Goal: Task Accomplishment & Management: Manage account settings

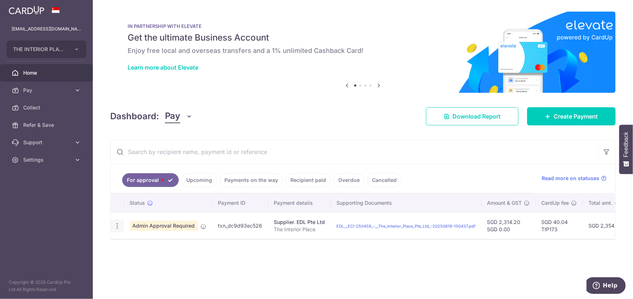
click at [116, 225] on icon "button" at bounding box center [117, 226] width 8 height 8
click at [144, 244] on span "Update payment" at bounding box center [155, 245] width 49 height 9
radio input "true"
type input "2,314.20"
type input "0.00"
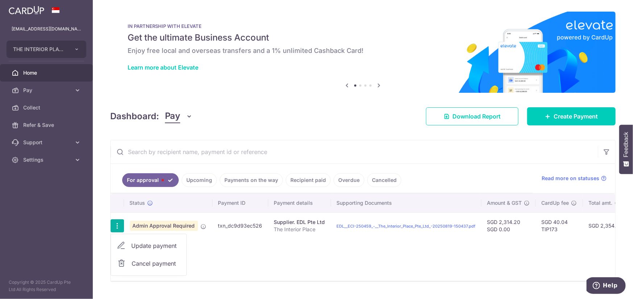
type input "27/08/2025"
type input "The Interior Place"
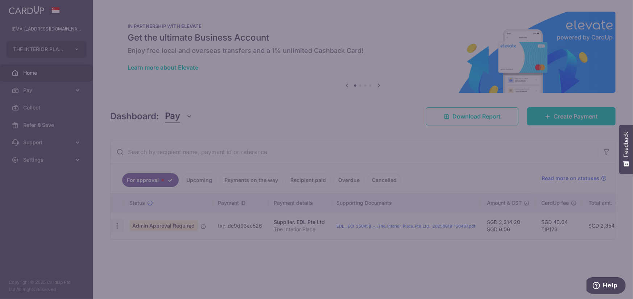
type input "TIP173"
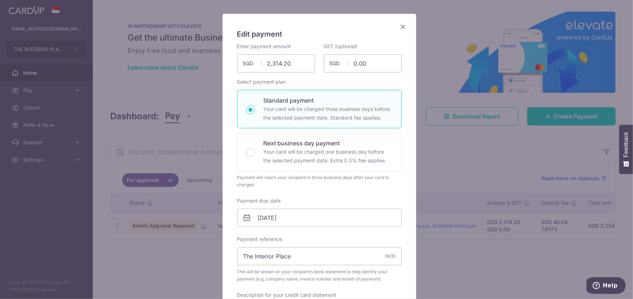
scroll to position [109, 0]
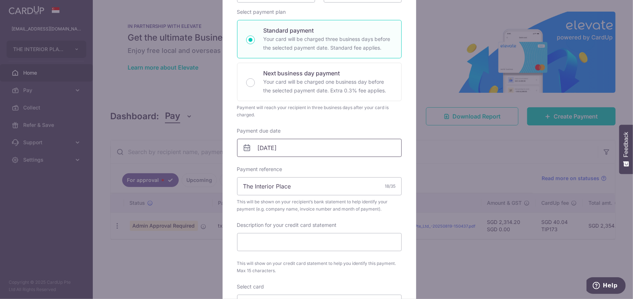
click at [301, 144] on input "27/08/2025" at bounding box center [319, 148] width 164 height 18
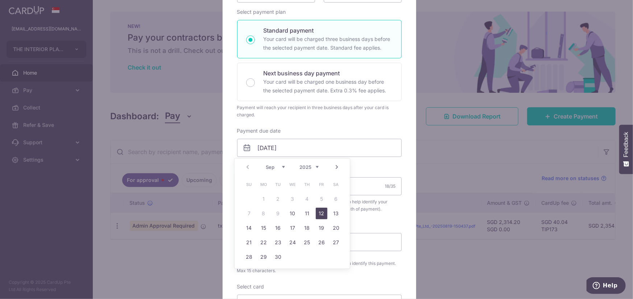
click at [319, 214] on link "12" at bounding box center [322, 214] width 12 height 12
type input "[DATE]"
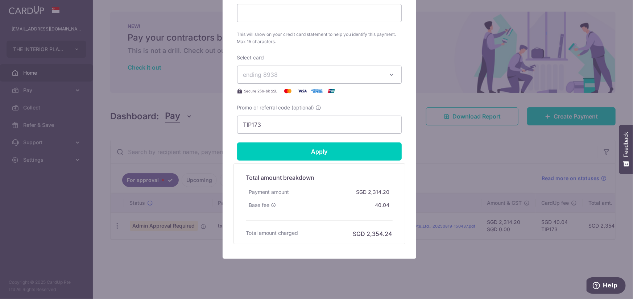
scroll to position [359, 0]
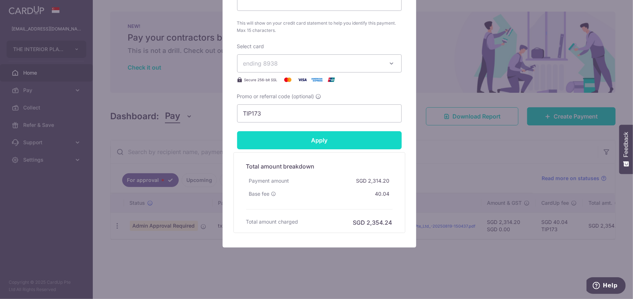
click at [320, 146] on input "Apply" at bounding box center [319, 140] width 164 height 18
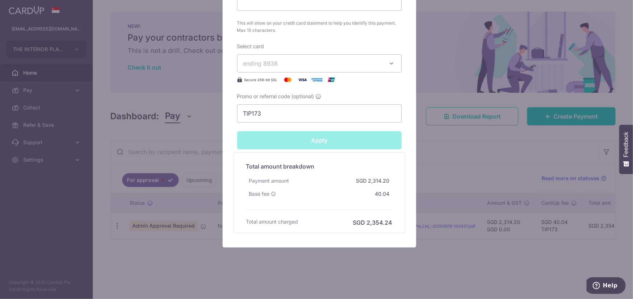
type input "Successfully Applied"
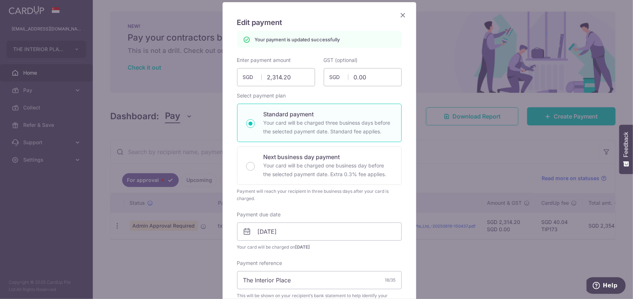
scroll to position [0, 0]
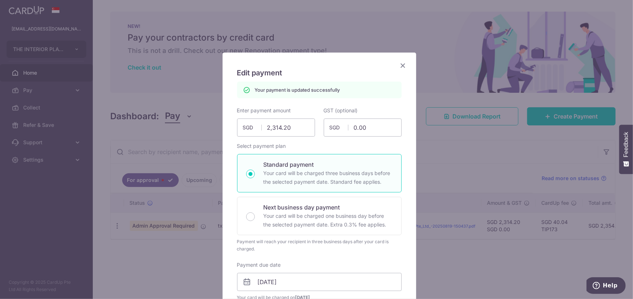
click at [399, 65] on icon "Close" at bounding box center [403, 65] width 9 height 9
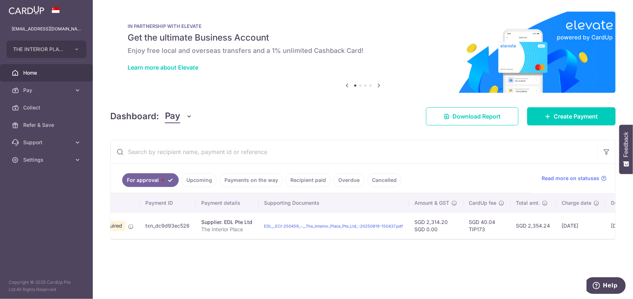
scroll to position [0, 88]
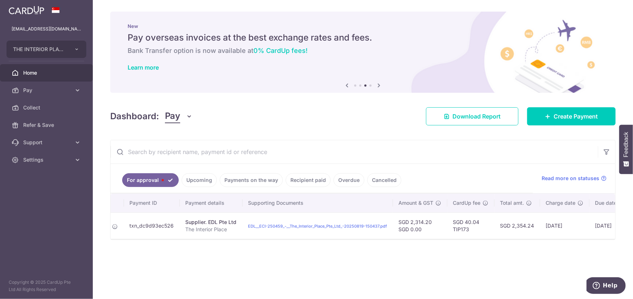
click at [248, 273] on div "× Pause Schedule Pause all future payments in this series Pause just this one p…" at bounding box center [363, 149] width 540 height 299
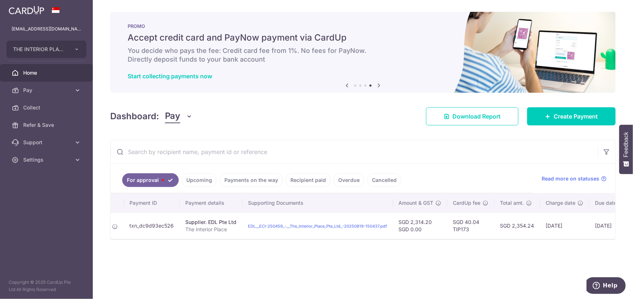
click at [221, 257] on div "× Pause Schedule Pause all future payments in this series Pause just this one p…" at bounding box center [363, 149] width 540 height 299
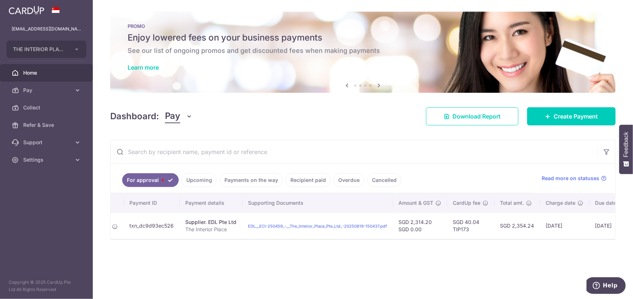
click at [311, 177] on link "Recipient paid" at bounding box center [308, 180] width 45 height 14
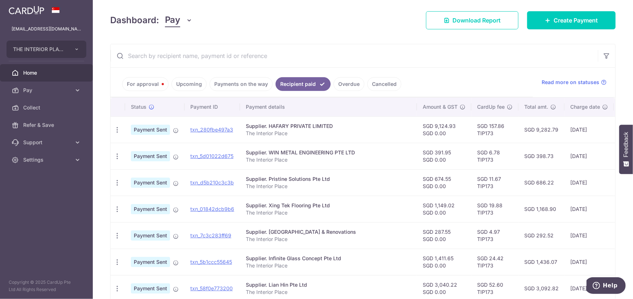
scroll to position [88, 0]
